Goal: Transaction & Acquisition: Purchase product/service

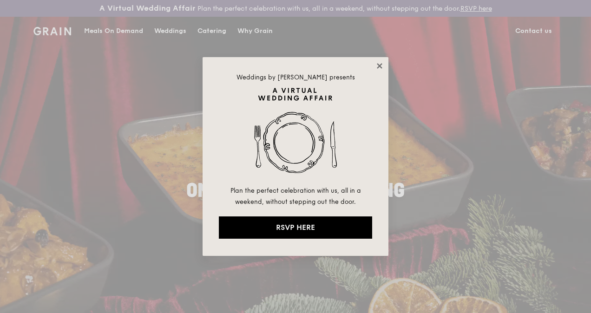
click at [379, 66] on icon at bounding box center [379, 65] width 5 height 5
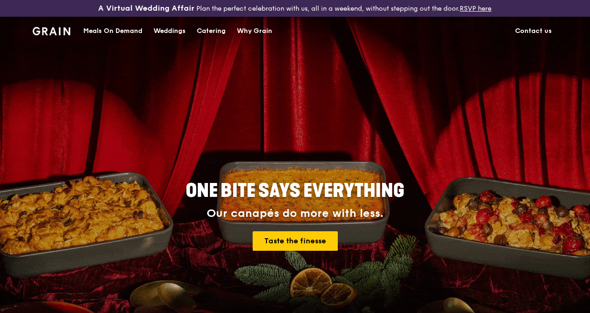
click at [213, 38] on div "Catering" at bounding box center [211, 31] width 29 height 28
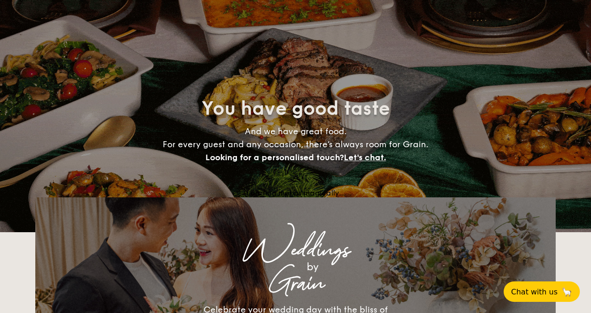
select select
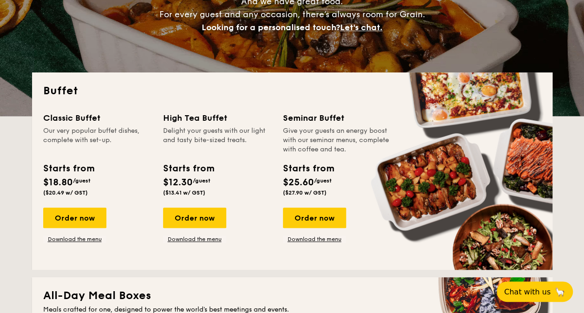
scroll to position [170, 0]
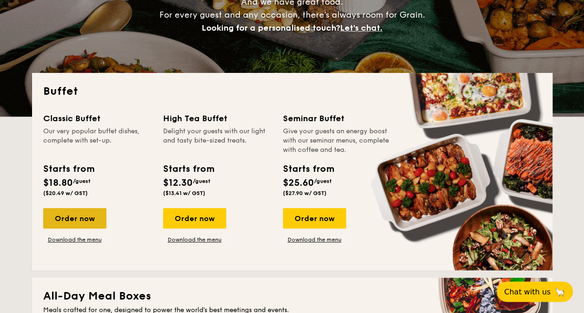
click at [86, 212] on div "Order now" at bounding box center [74, 218] width 63 height 20
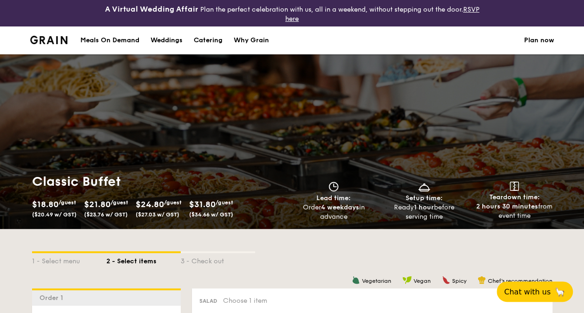
select select
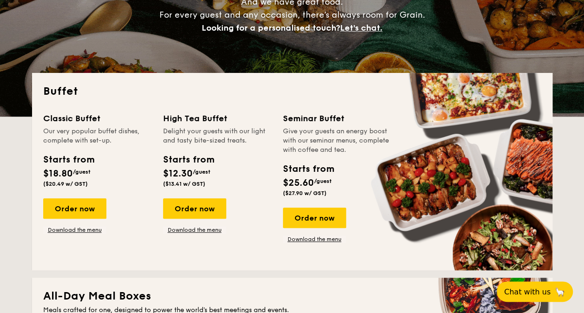
scroll to position [196, 0]
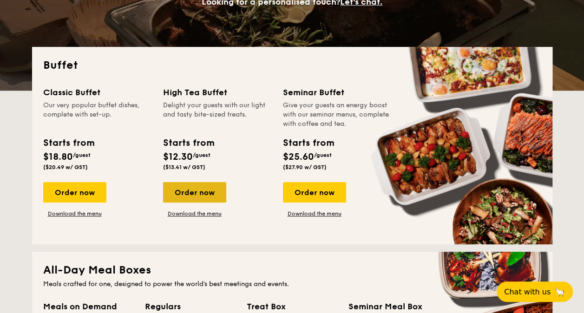
click at [215, 191] on div "Order now" at bounding box center [194, 192] width 63 height 20
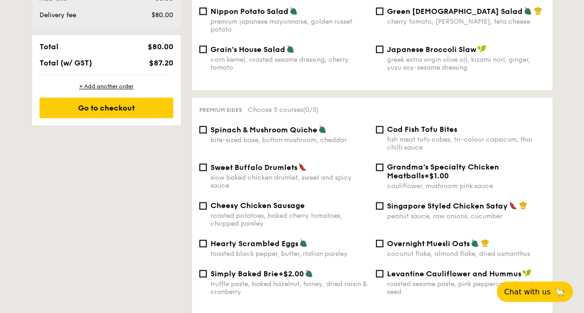
scroll to position [552, 0]
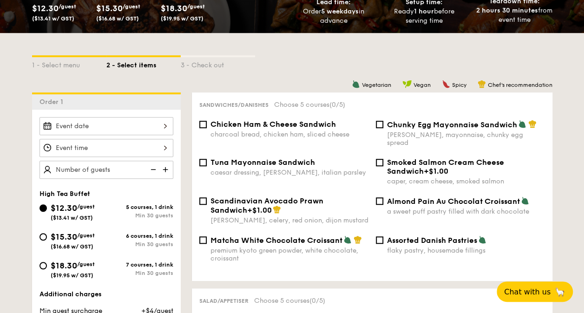
select select
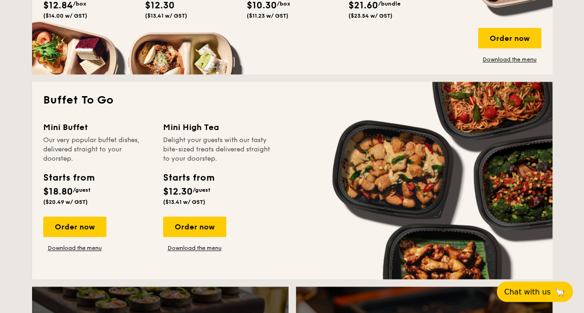
scroll to position [572, 0]
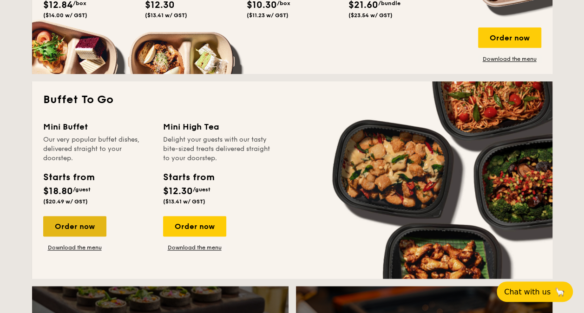
click at [62, 228] on div "Order now" at bounding box center [74, 226] width 63 height 20
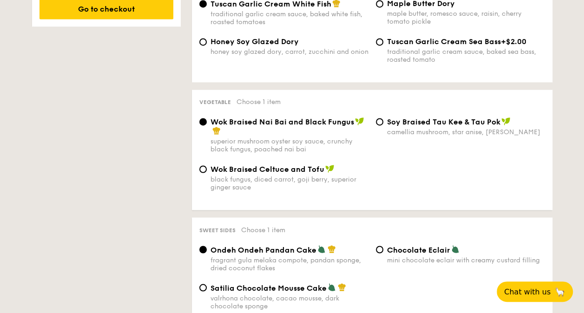
scroll to position [672, 0]
click at [398, 254] on span "Chocolate Eclair" at bounding box center [418, 250] width 63 height 9
click at [384, 253] on input "Chocolate Eclair mini chocolate eclair with creamy custard filling" at bounding box center [379, 249] width 7 height 7
radio input "true"
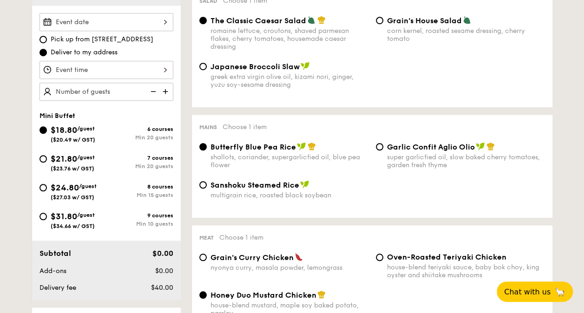
scroll to position [300, 0]
click at [167, 86] on img at bounding box center [166, 92] width 14 height 18
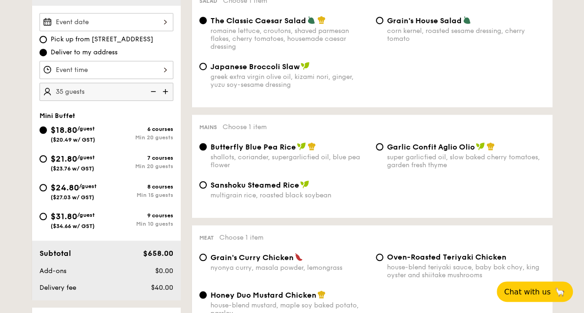
click at [167, 86] on img at bounding box center [166, 92] width 14 height 18
click at [155, 90] on img at bounding box center [153, 92] width 14 height 18
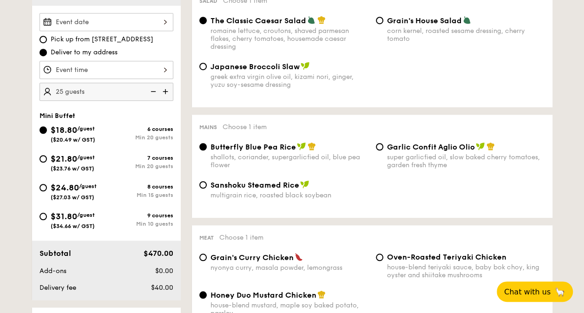
type input "20 guests"
click at [155, 90] on img at bounding box center [153, 92] width 14 height 18
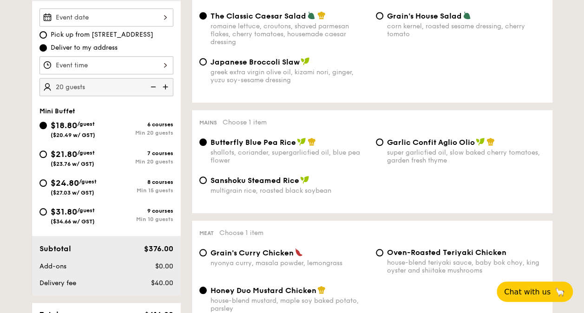
scroll to position [309, 0]
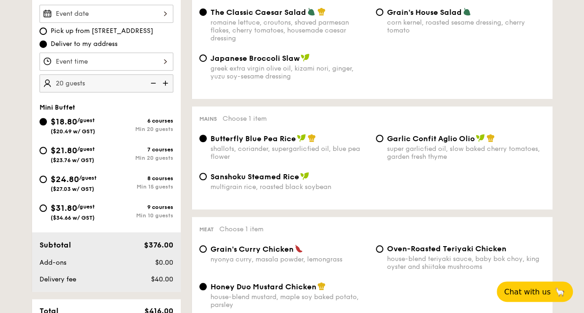
click at [382, 142] on div "Garlic Confit Aglio Olio super garlicfied oil, slow baked cherry tomatoes, gard…" at bounding box center [460, 147] width 177 height 27
click at [381, 142] on input "Garlic Confit Aglio Olio super garlicfied oil, slow baked cherry tomatoes, gard…" at bounding box center [379, 138] width 7 height 7
radio input "true"
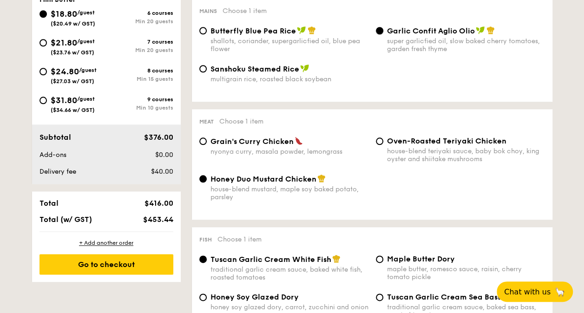
scroll to position [424, 0]
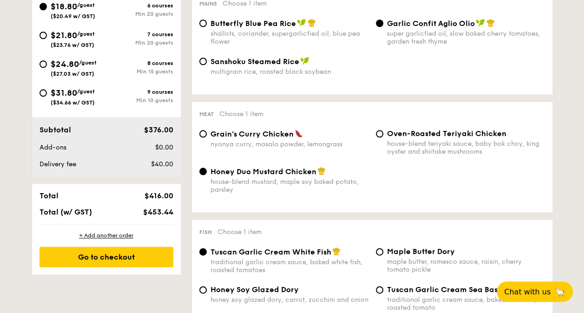
click at [242, 139] on span "Grain's Curry Chicken" at bounding box center [252, 134] width 83 height 9
click at [207, 138] on input "Grain's Curry Chicken nyonya curry, masala powder, lemongrass" at bounding box center [202, 133] width 7 height 7
radio input "true"
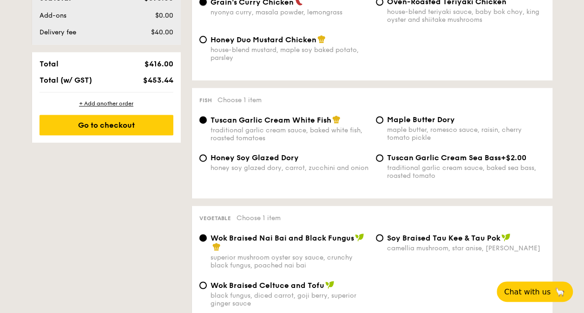
scroll to position [556, 0]
click at [272, 161] on span "Honey Soy Glazed Dory" at bounding box center [255, 157] width 88 height 9
click at [207, 161] on input "Honey Soy Glazed Dory honey soy glazed dory, carrot, zucchini and onion" at bounding box center [202, 157] width 7 height 7
radio input "true"
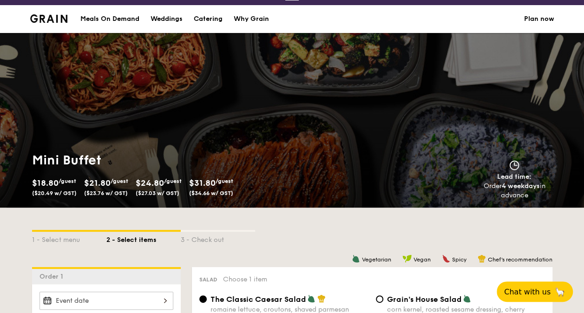
scroll to position [100, 0]
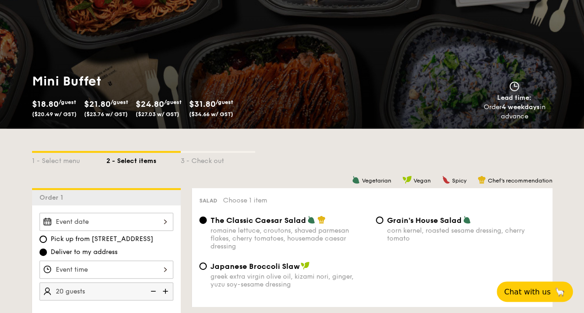
click at [53, 106] on span "$18.80" at bounding box center [45, 104] width 27 height 10
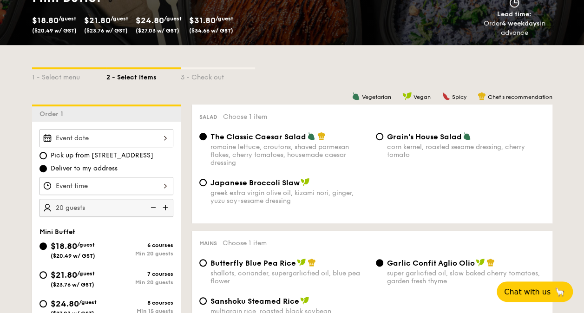
click at [61, 271] on span "$21.80" at bounding box center [64, 275] width 27 height 10
click at [47, 272] on input "$21.80 /guest ($23.76 w/ GST) 7 courses Min 20 guests" at bounding box center [43, 275] width 7 height 7
radio input "true"
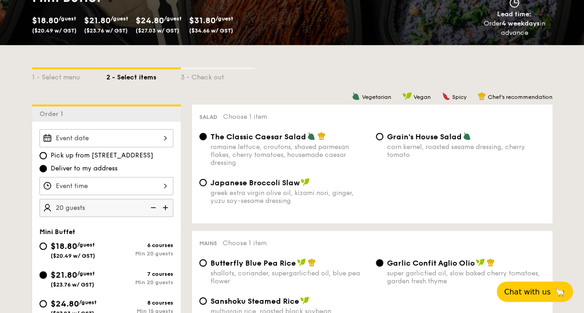
radio input "true"
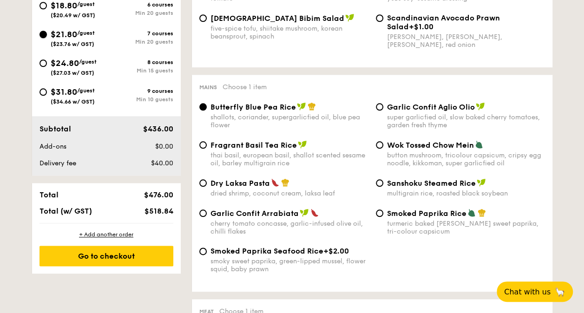
scroll to position [419, 0]
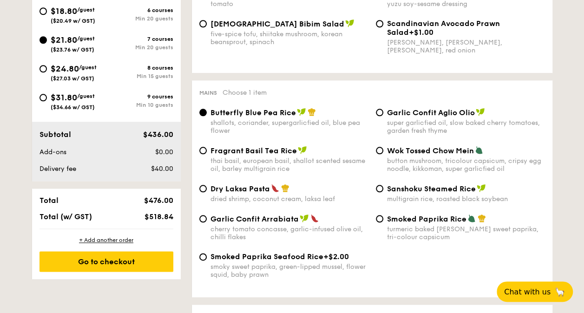
click at [220, 191] on span "Dry Laksa Pasta" at bounding box center [241, 189] width 60 height 9
click at [207, 191] on input "Dry Laksa Pasta dried shrimp, coconut cream, laksa leaf" at bounding box center [202, 188] width 7 height 7
radio input "true"
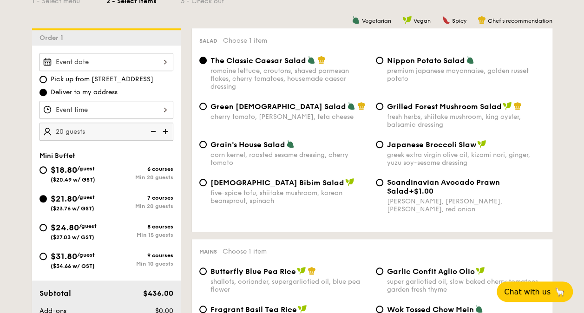
scroll to position [264, 0]
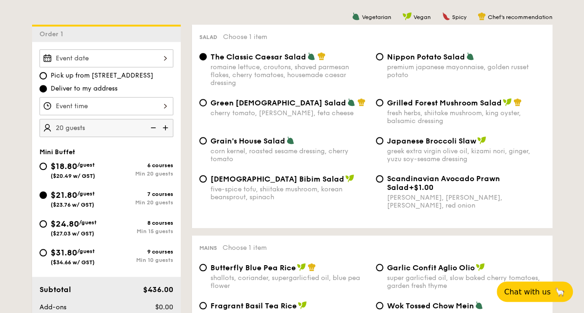
click at [394, 103] on span "Grilled Forest Mushroom Salad" at bounding box center [444, 103] width 115 height 9
click at [384, 103] on input "Grilled Forest Mushroom Salad fresh herbs, shiitake mushroom, king oyster, bals…" at bounding box center [379, 102] width 7 height 7
radio input "true"
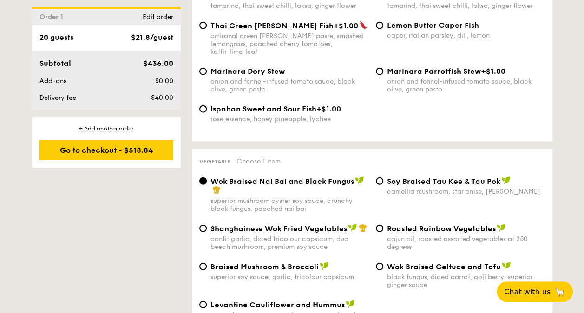
scroll to position [1107, 0]
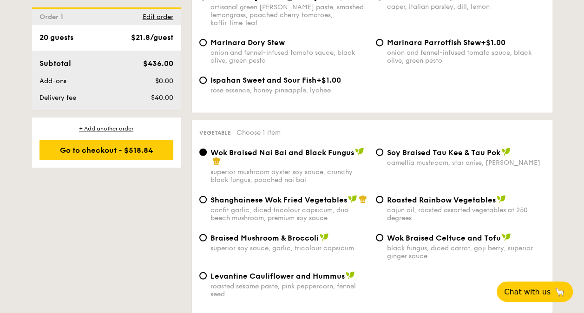
click at [287, 240] on span "Braised Mushroom & Broccoli" at bounding box center [265, 238] width 108 height 9
click at [207, 240] on input "Braised Mushroom & Broccoli superior soy sauce, garlic, tricolour capsicum" at bounding box center [202, 237] width 7 height 7
radio input "true"
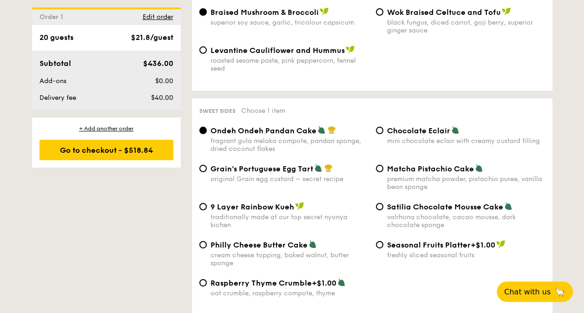
scroll to position [1341, 0]
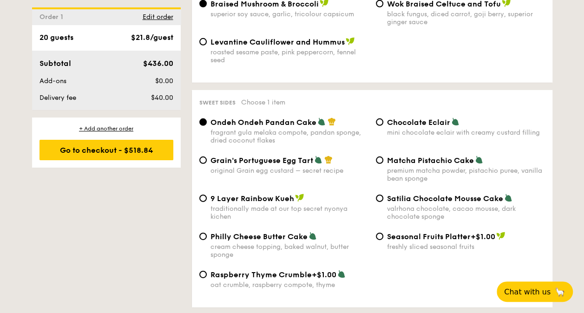
click at [283, 166] on div "Grain's Portuguese Egg Tart original Grain egg custard – secret recipe" at bounding box center [290, 165] width 158 height 19
click at [207, 164] on input "Grain's Portuguese Egg Tart original Grain egg custard – secret recipe" at bounding box center [202, 160] width 7 height 7
radio input "true"
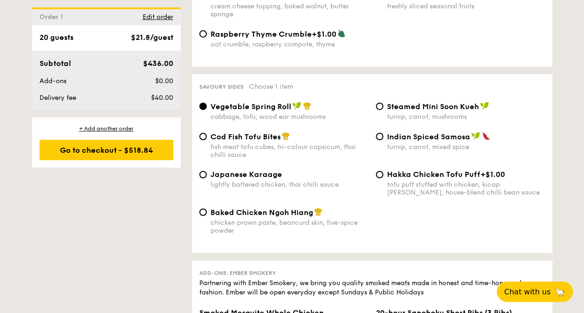
scroll to position [1582, 0]
click at [272, 213] on span "Baked Chicken Ngoh Hiang" at bounding box center [262, 212] width 103 height 9
click at [207, 213] on input "Baked Chicken Ngoh Hiang chicken prawn paste, beancurd skin, five-spice powder" at bounding box center [202, 212] width 7 height 7
radio input "true"
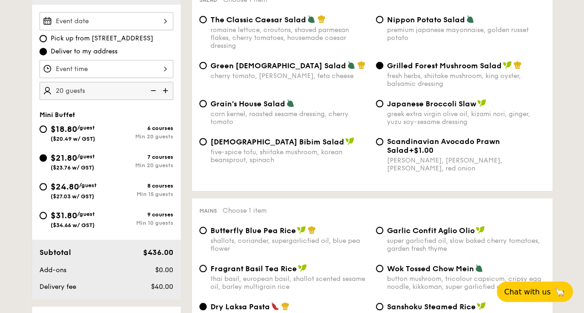
scroll to position [288, 0]
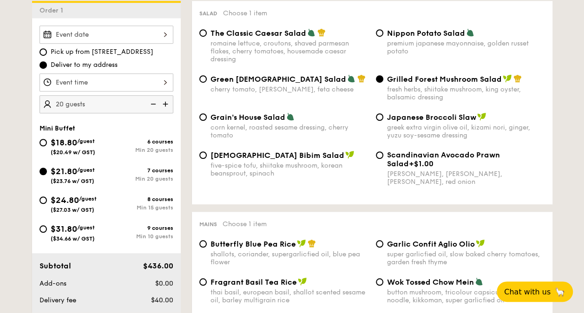
click at [164, 105] on img at bounding box center [166, 104] width 14 height 18
type input "25 guests"
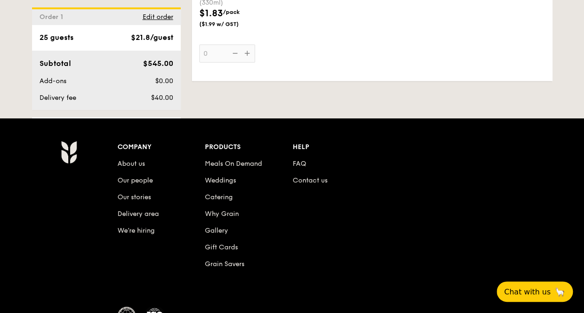
scroll to position [2917, 0]
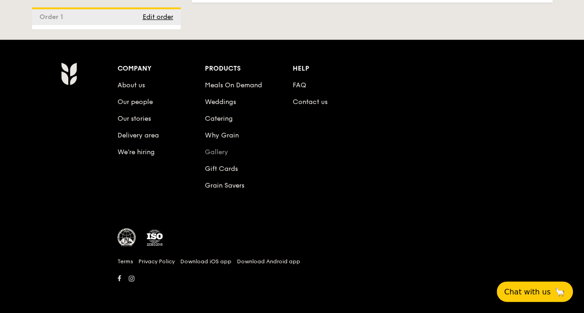
click at [220, 153] on link "Gallery" at bounding box center [216, 152] width 23 height 8
